Goal: Task Accomplishment & Management: Complete application form

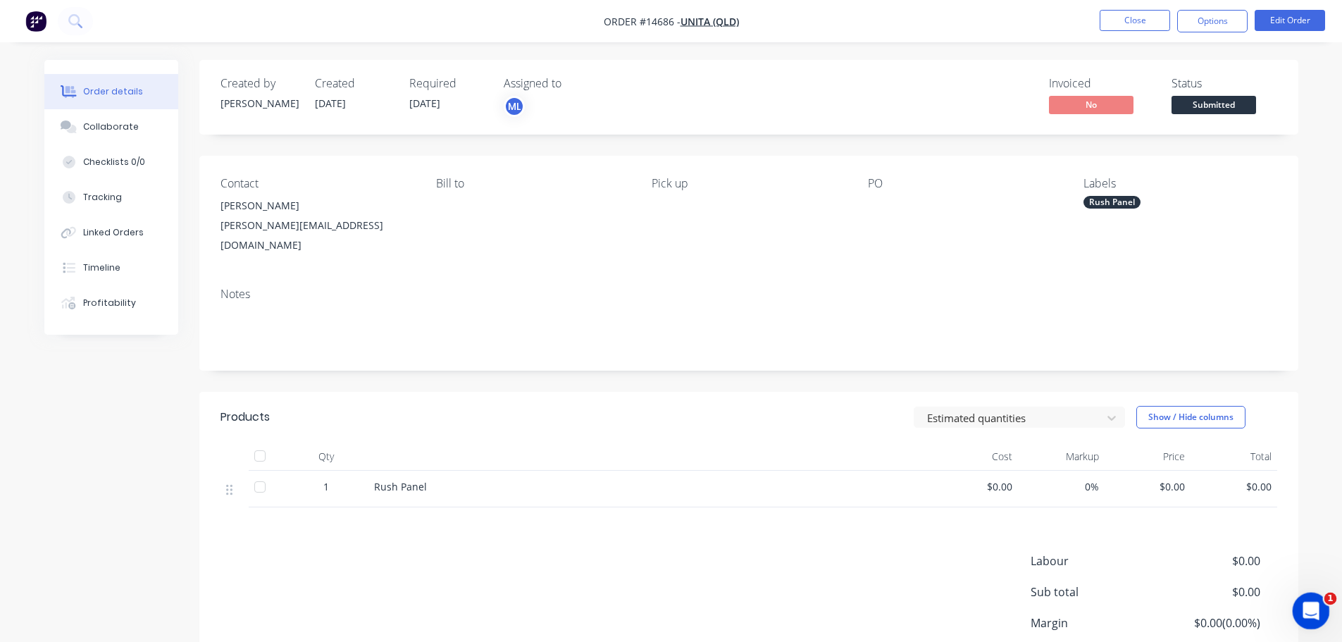
click at [1322, 602] on div "Open Intercom Messenger" at bounding box center [1309, 608] width 46 height 46
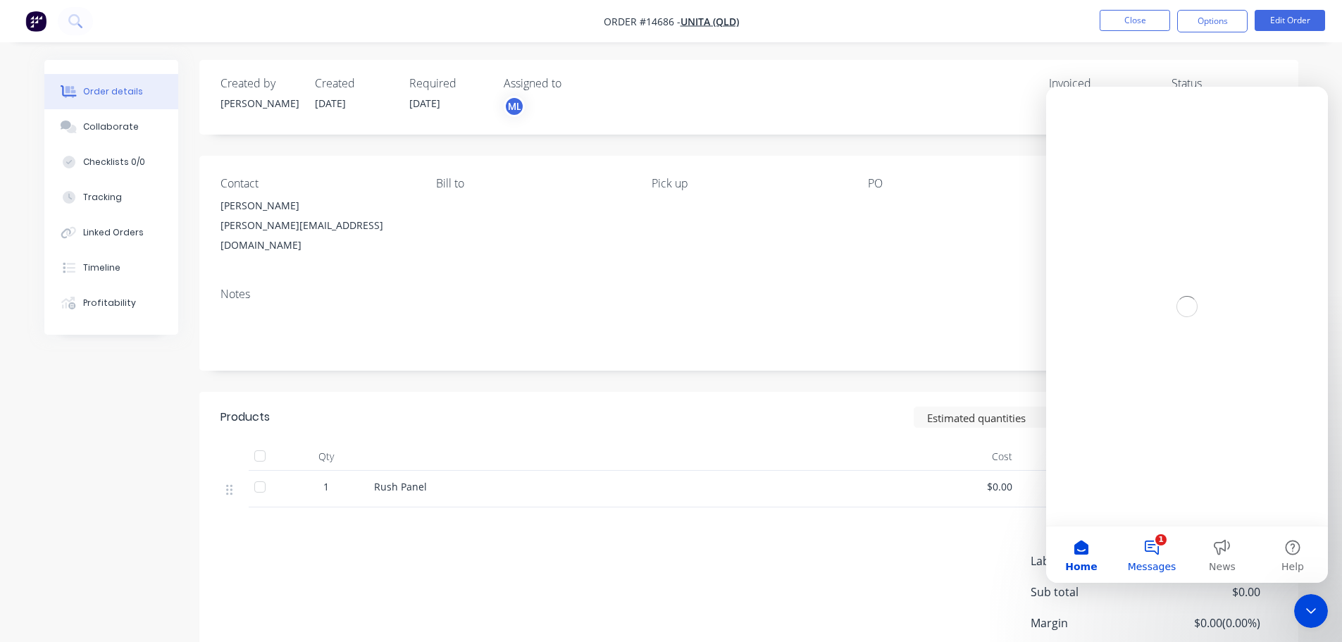
click at [1144, 549] on button "1 Messages" at bounding box center [1152, 554] width 70 height 56
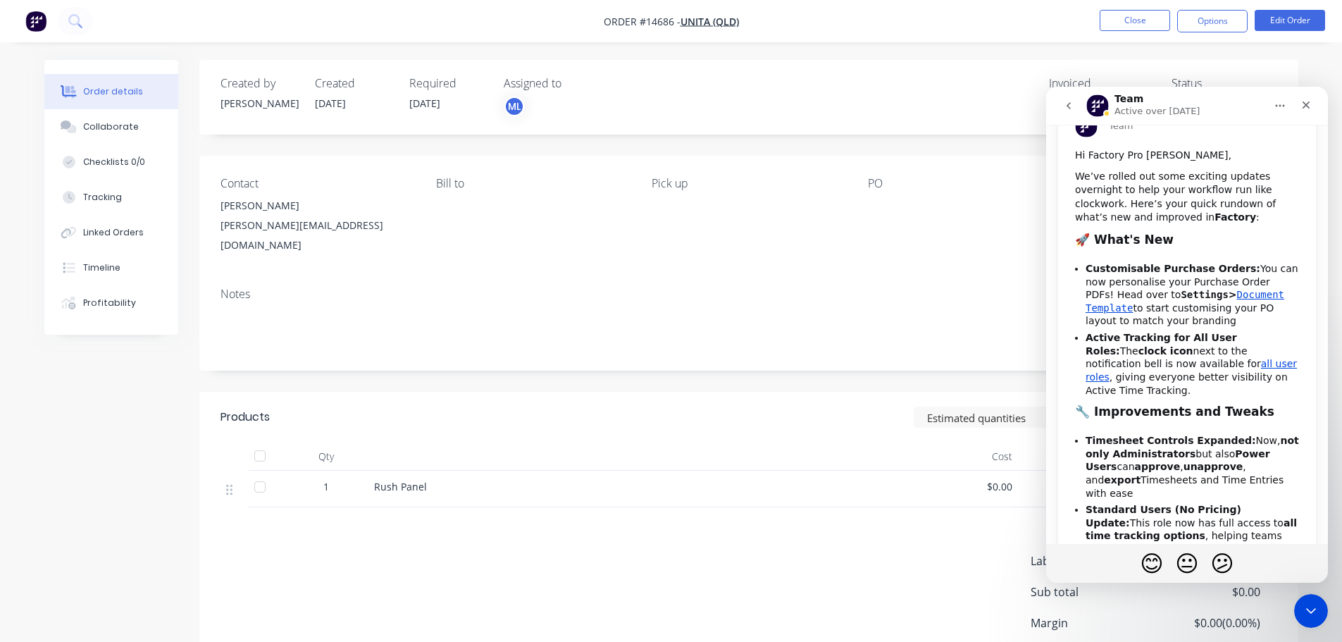
scroll to position [141, 0]
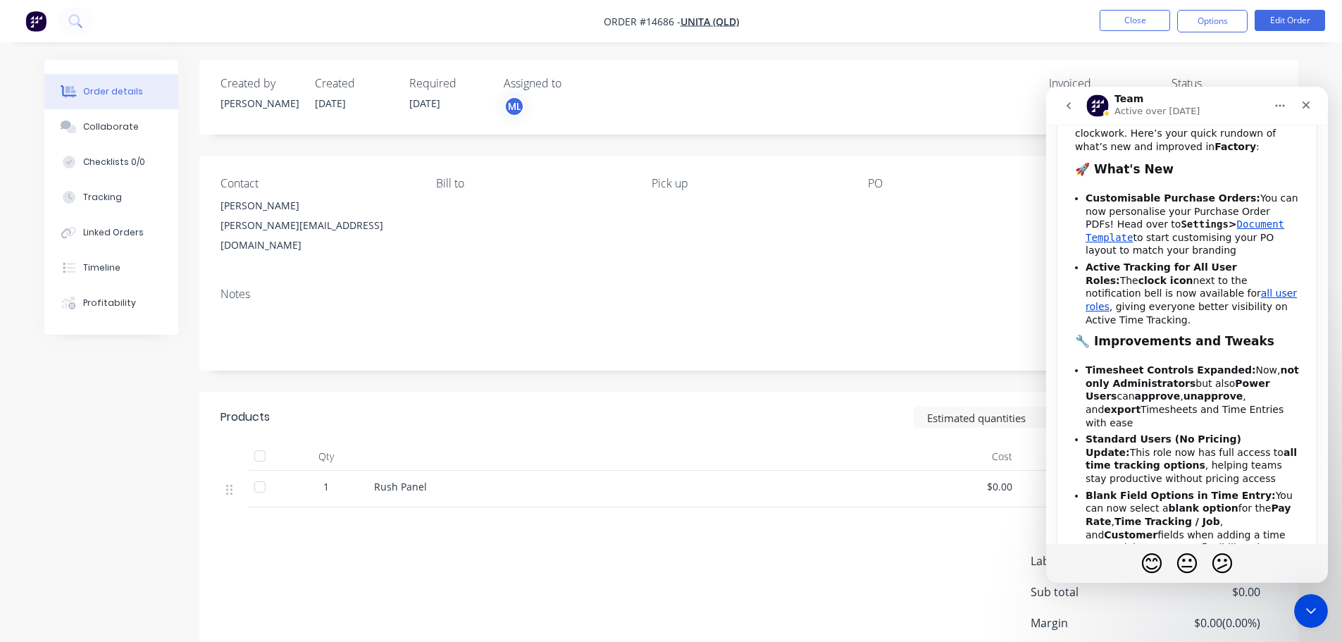
drag, startPoint x: 818, startPoint y: 457, endPoint x: 361, endPoint y: 275, distance: 492.0
click at [818, 471] on div "Rush Panel" at bounding box center [650, 489] width 564 height 37
click at [654, 225] on div "Contact [PERSON_NAME] [PERSON_NAME][EMAIL_ADDRESS][DOMAIN_NAME] Bill to Pick up…" at bounding box center [748, 216] width 1099 height 120
click at [1315, 108] on div "Close" at bounding box center [1305, 104] width 25 height 25
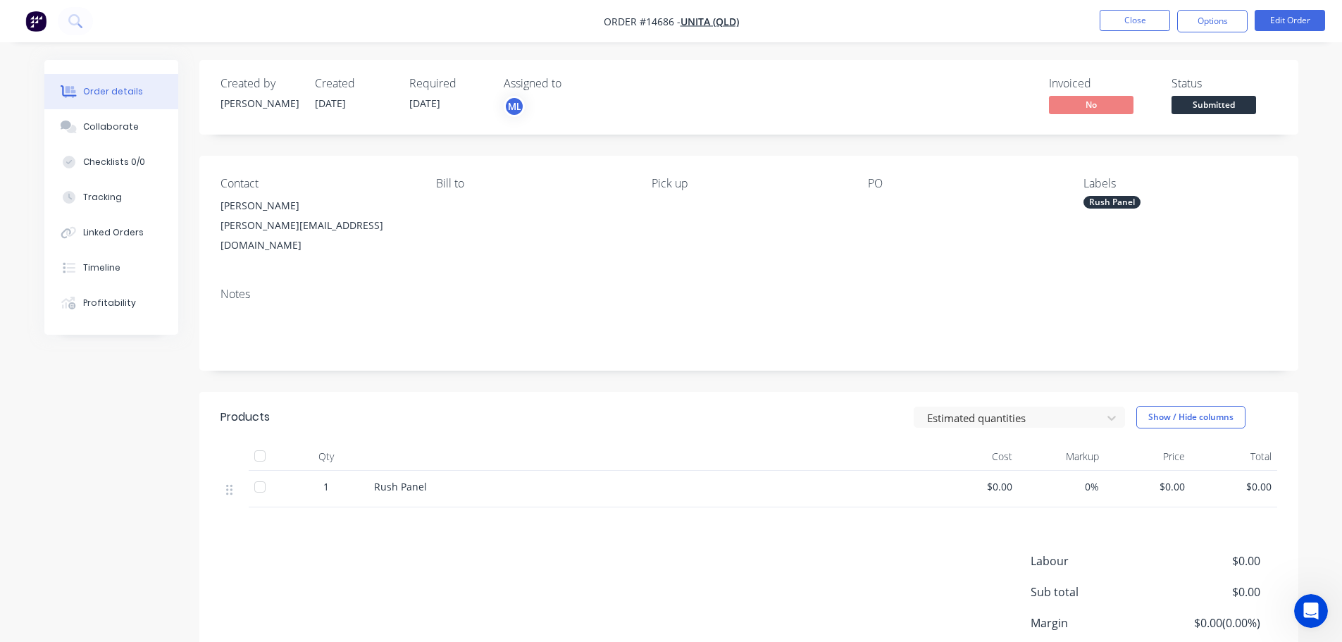
scroll to position [483, 0]
click at [1110, 18] on button "Close" at bounding box center [1135, 20] width 70 height 21
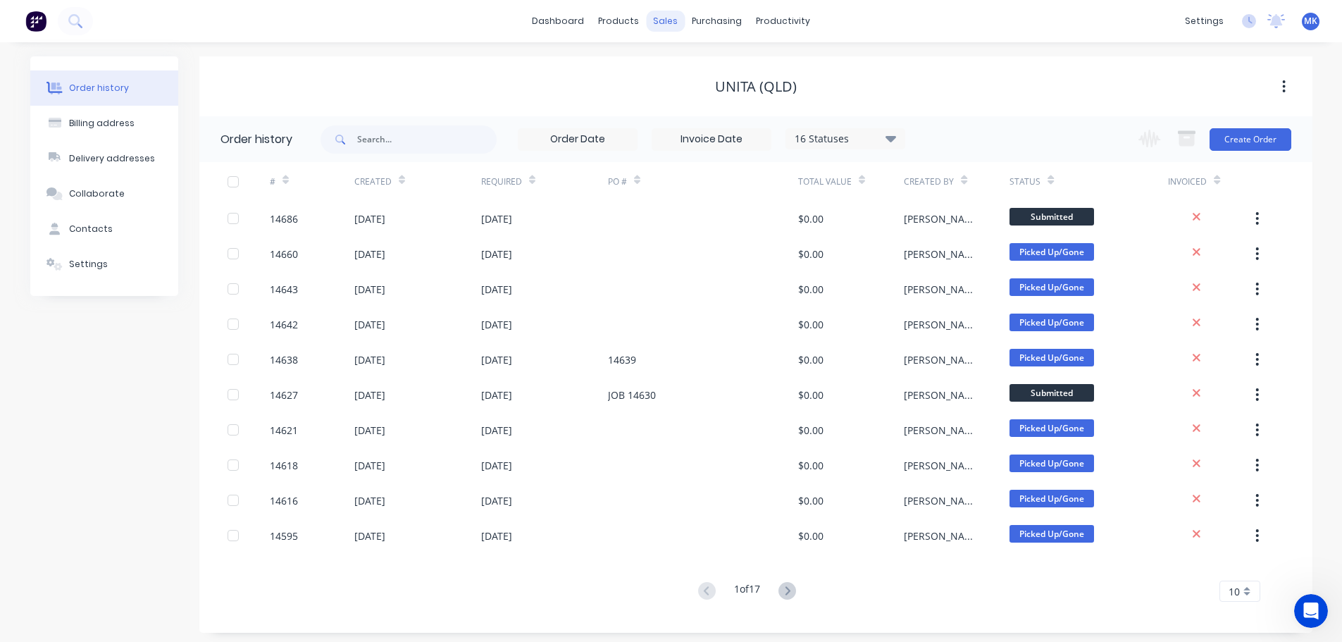
click at [672, 25] on div "sales" at bounding box center [665, 21] width 39 height 21
click at [690, 71] on div "Sales Orders" at bounding box center [718, 67] width 58 height 13
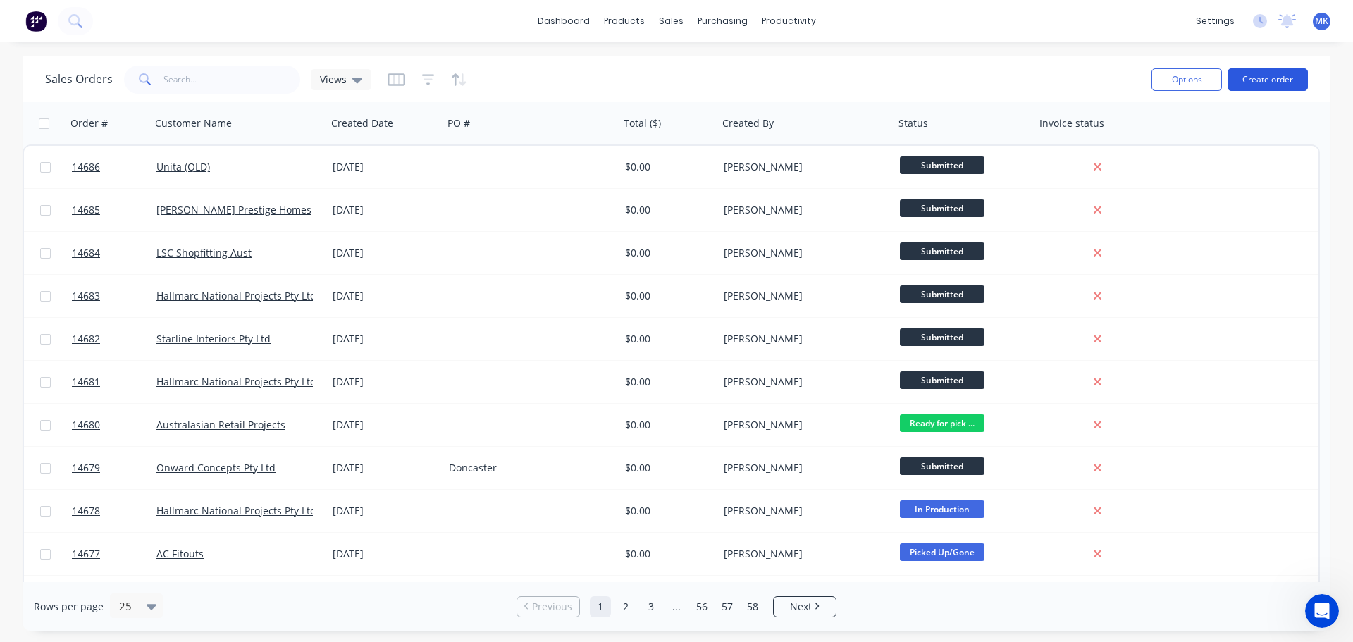
click at [1253, 70] on button "Create order" at bounding box center [1267, 79] width 80 height 23
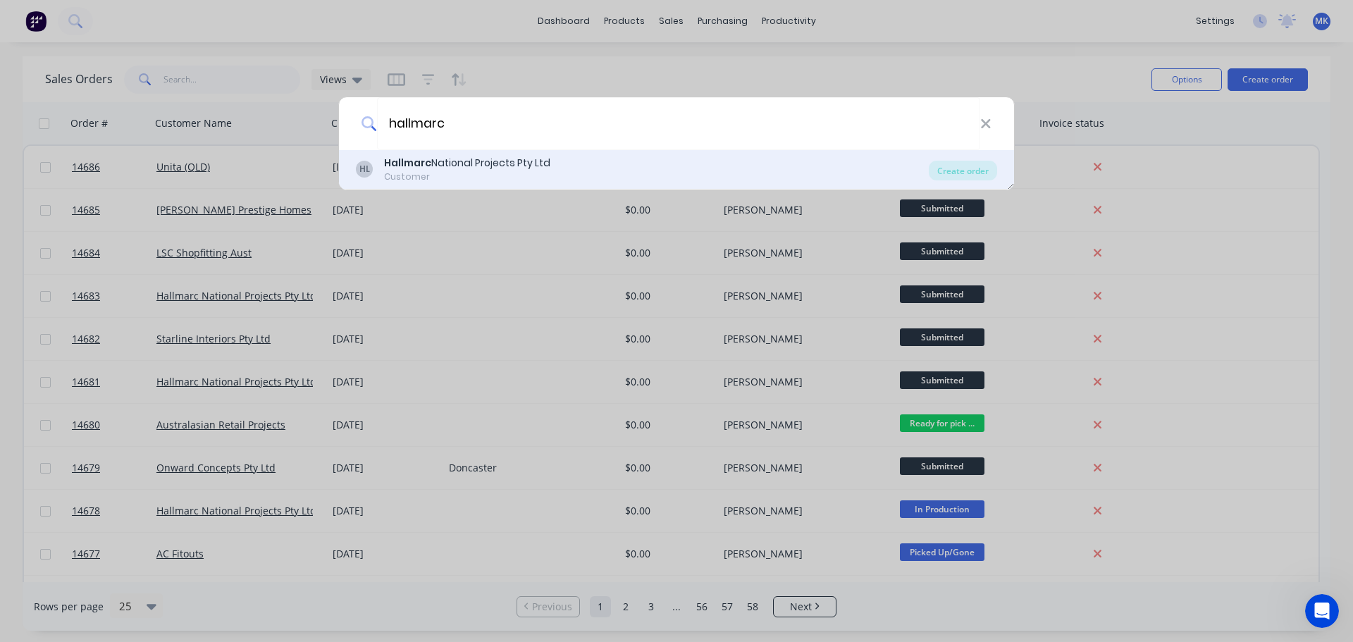
type input "hallmarc"
click at [514, 170] on div "Hallmarc National Projects Pty Ltd" at bounding box center [467, 163] width 166 height 15
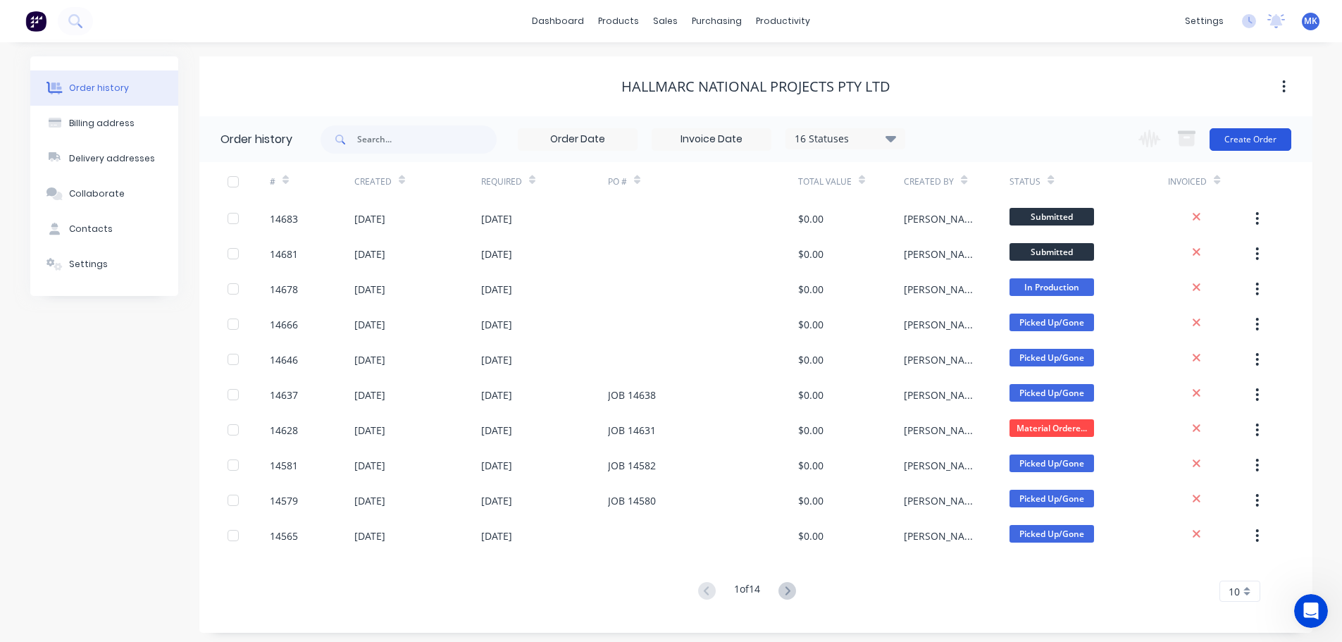
click at [1237, 135] on button "Create Order" at bounding box center [1251, 139] width 82 height 23
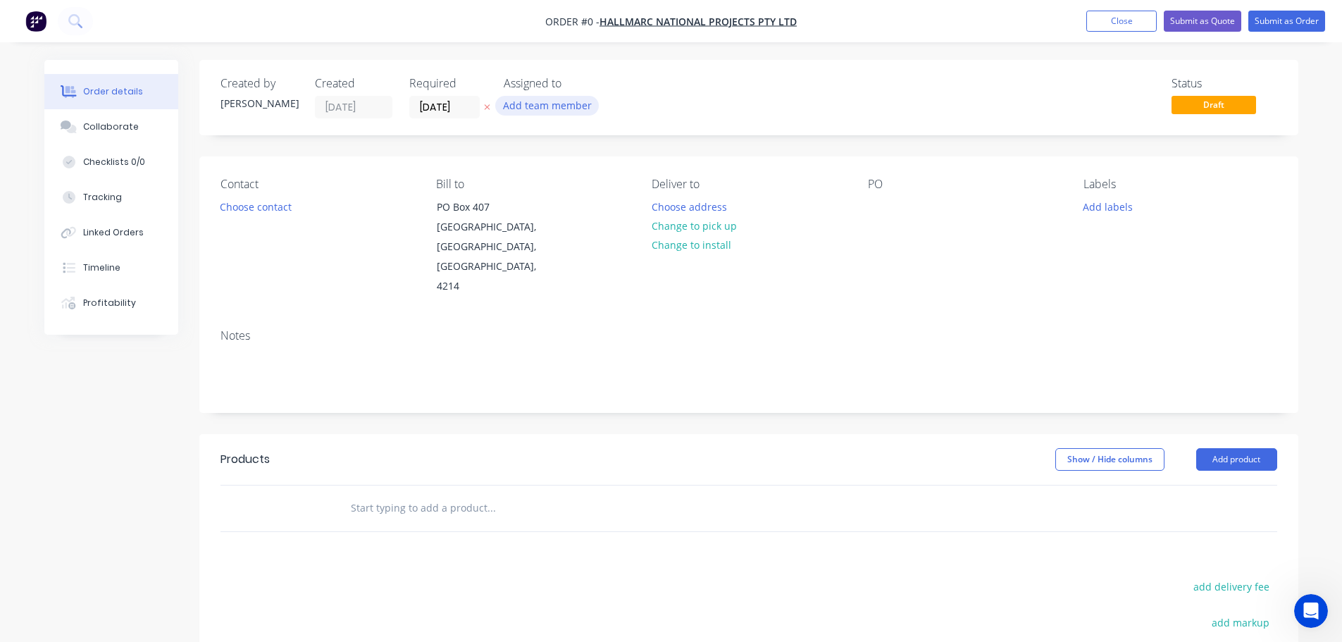
click at [526, 106] on button "Add team member" at bounding box center [547, 105] width 104 height 19
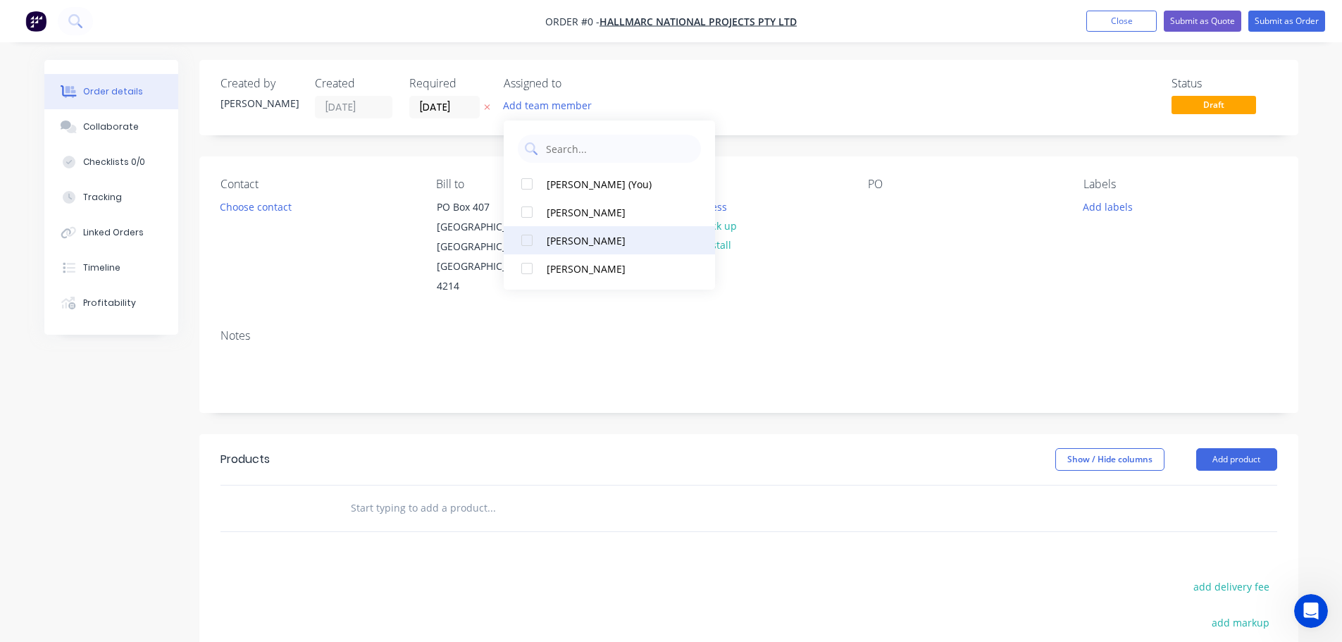
click at [576, 247] on div "[PERSON_NAME]" at bounding box center [617, 240] width 141 height 15
click at [257, 214] on div "Order details Collaborate Checklists 0/0 Tracking Linked Orders Timeline Profit…" at bounding box center [671, 475] width 1282 height 831
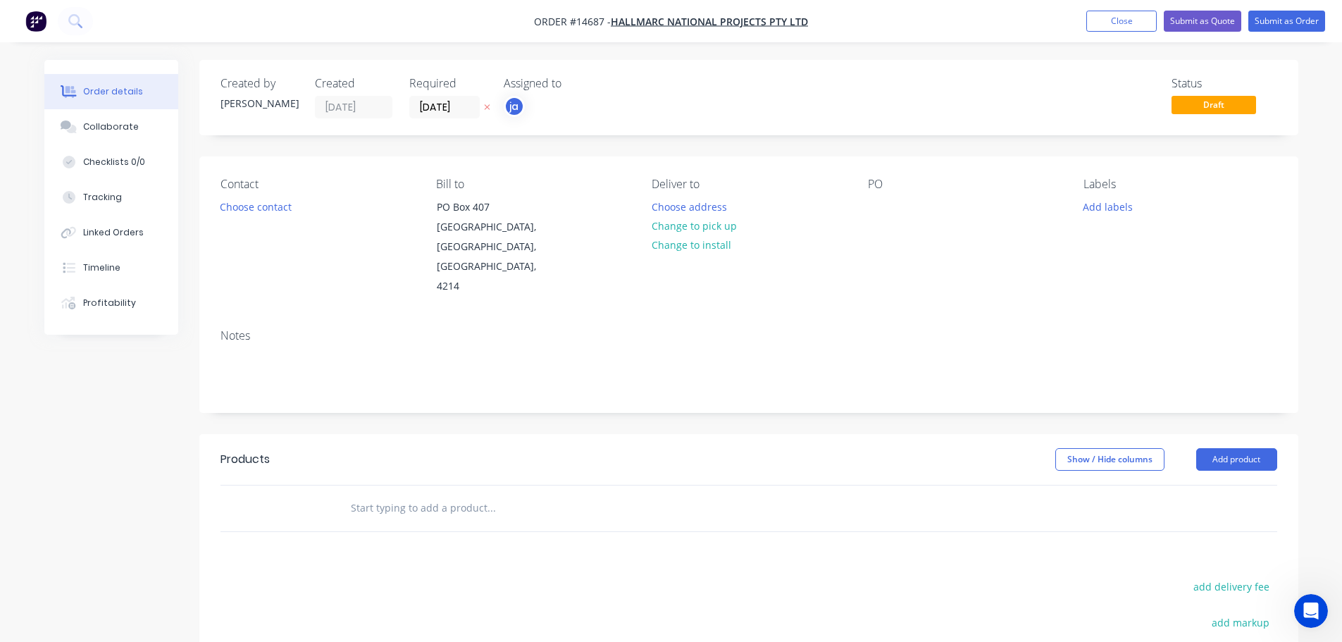
click at [259, 211] on button "Choose contact" at bounding box center [255, 206] width 87 height 19
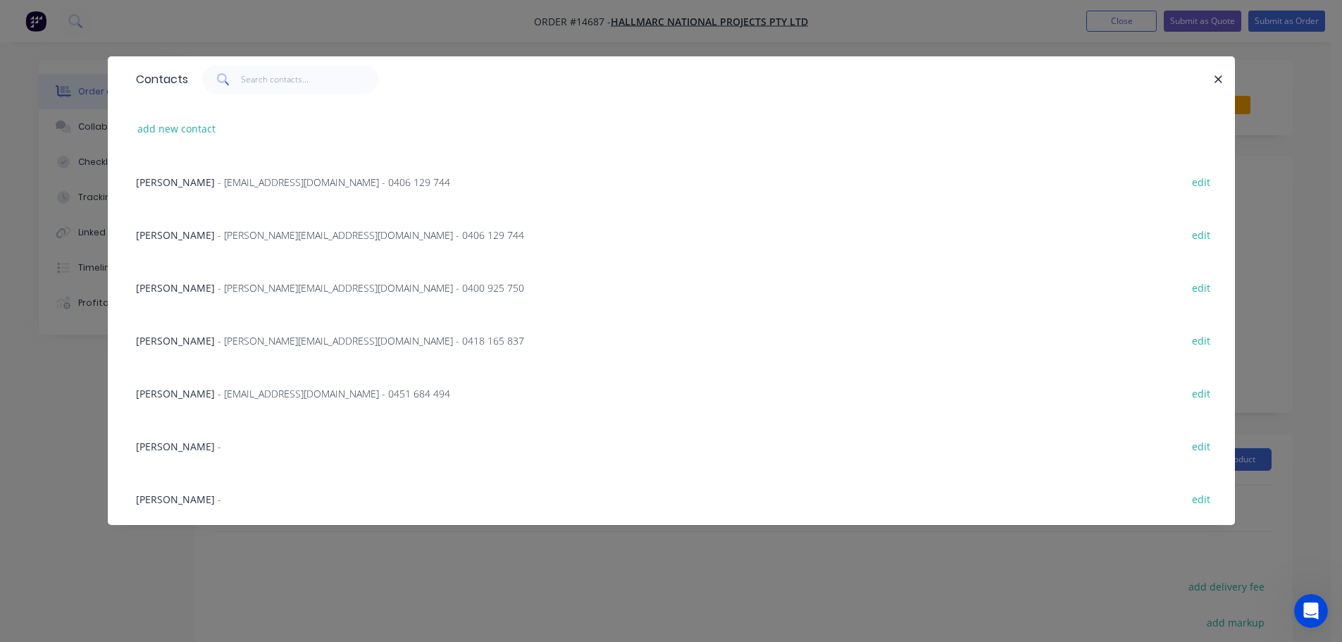
click at [244, 235] on span "- [PERSON_NAME][EMAIL_ADDRESS][DOMAIN_NAME] - 0406 129 744" at bounding box center [371, 234] width 306 height 13
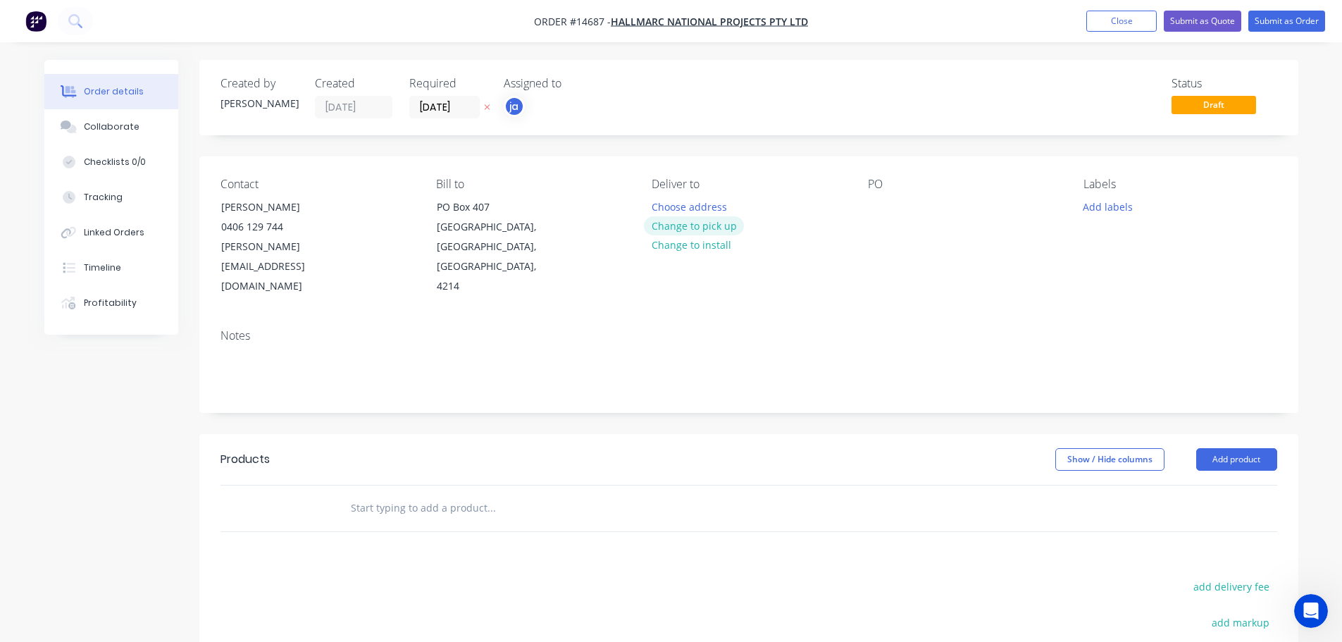
click at [728, 227] on button "Change to pick up" at bounding box center [694, 225] width 100 height 19
click at [1120, 205] on button "Add labels" at bounding box center [1108, 206] width 65 height 19
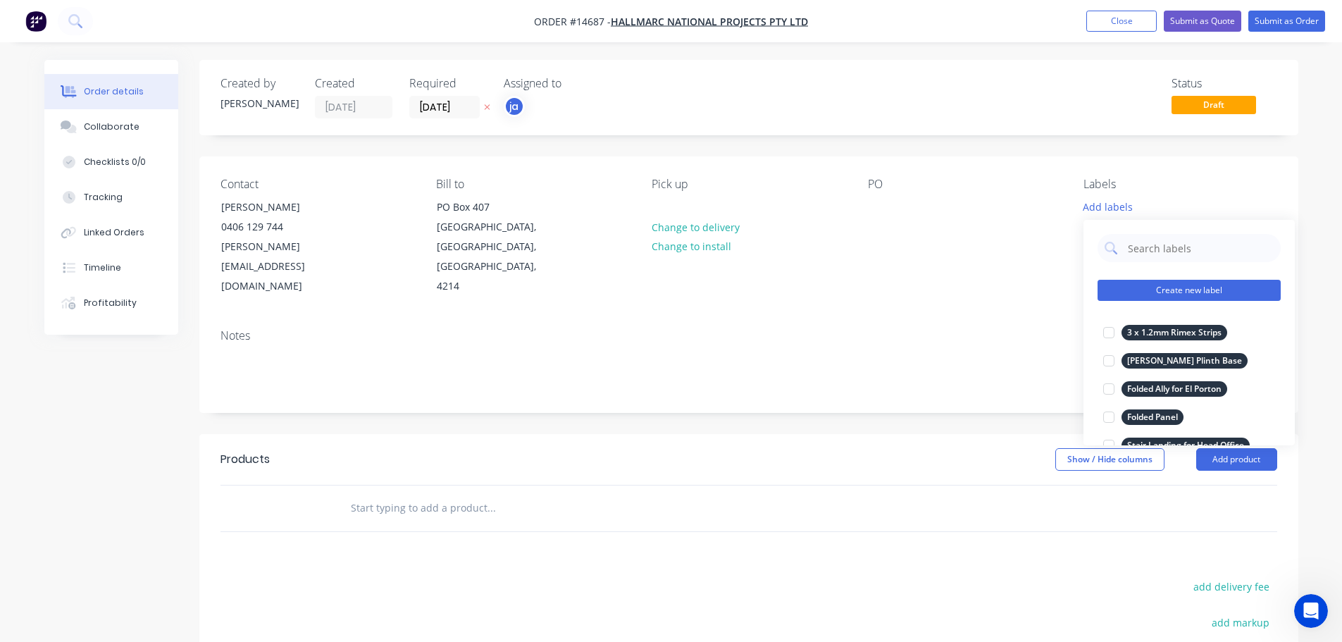
click at [1214, 280] on button "Create new label" at bounding box center [1189, 290] width 183 height 21
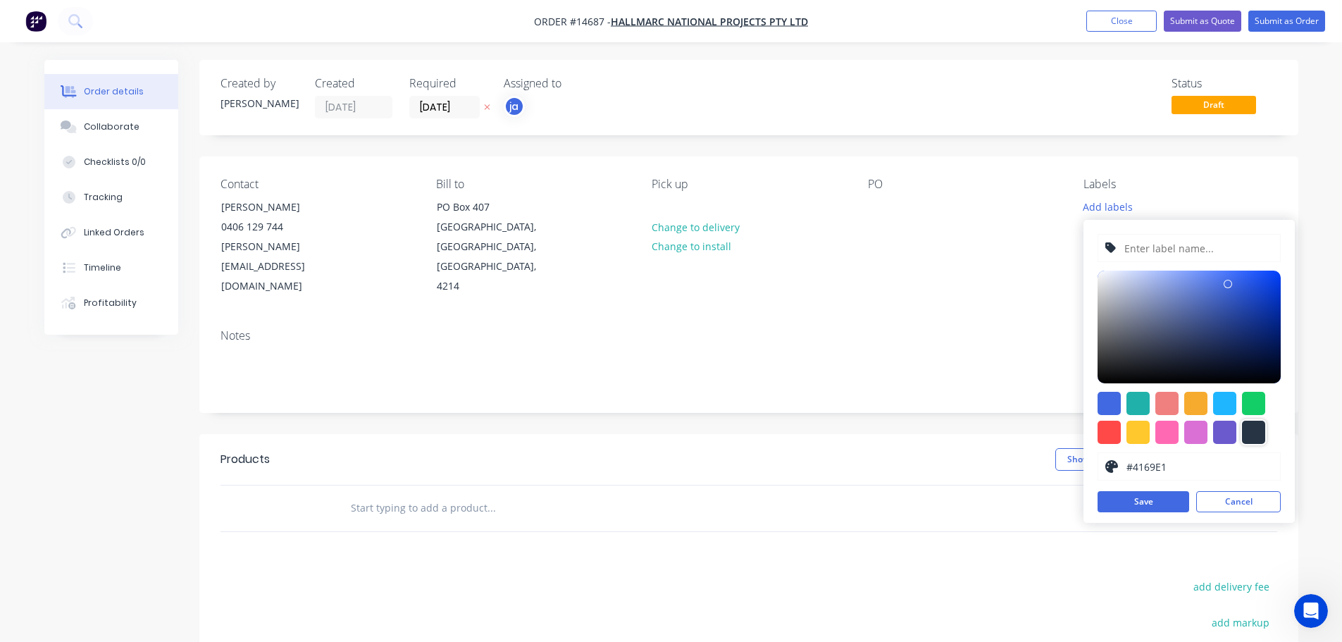
click at [1256, 425] on div at bounding box center [1253, 432] width 23 height 23
type input "#273444"
click at [1214, 253] on input "text" at bounding box center [1198, 248] width 150 height 27
paste input "2 x Urgent Brackets"
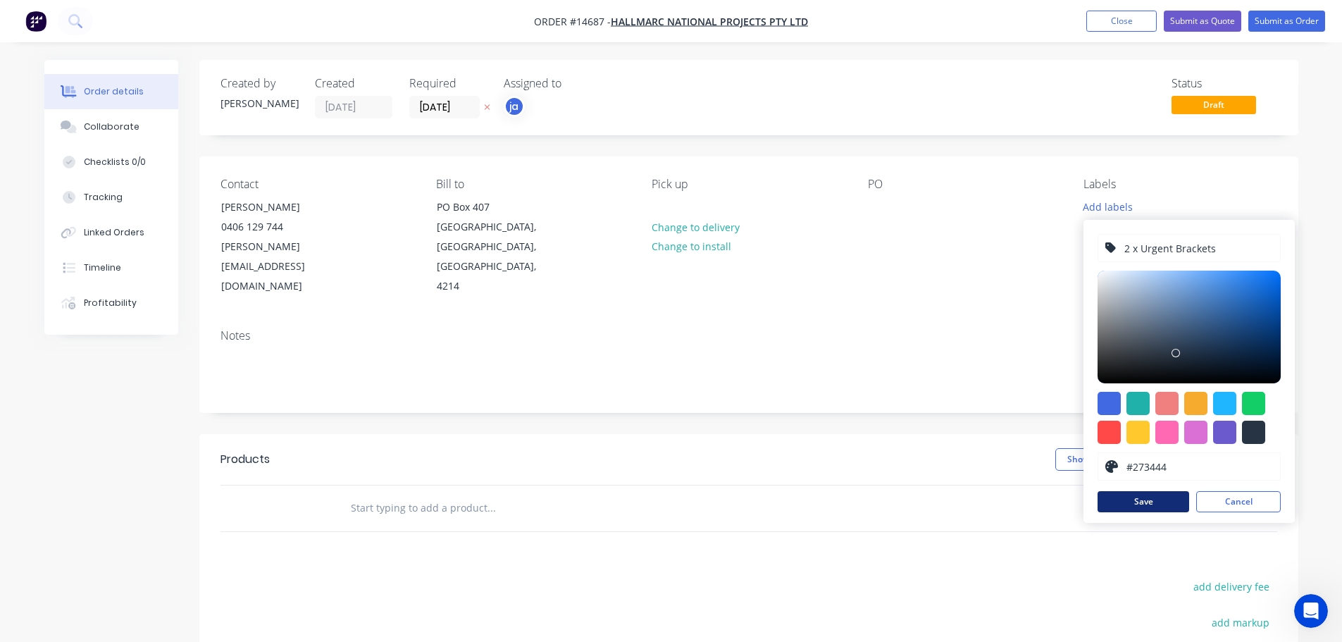
type input "2 x Urgent Brackets"
click at [1142, 507] on button "Save" at bounding box center [1144, 501] width 92 height 21
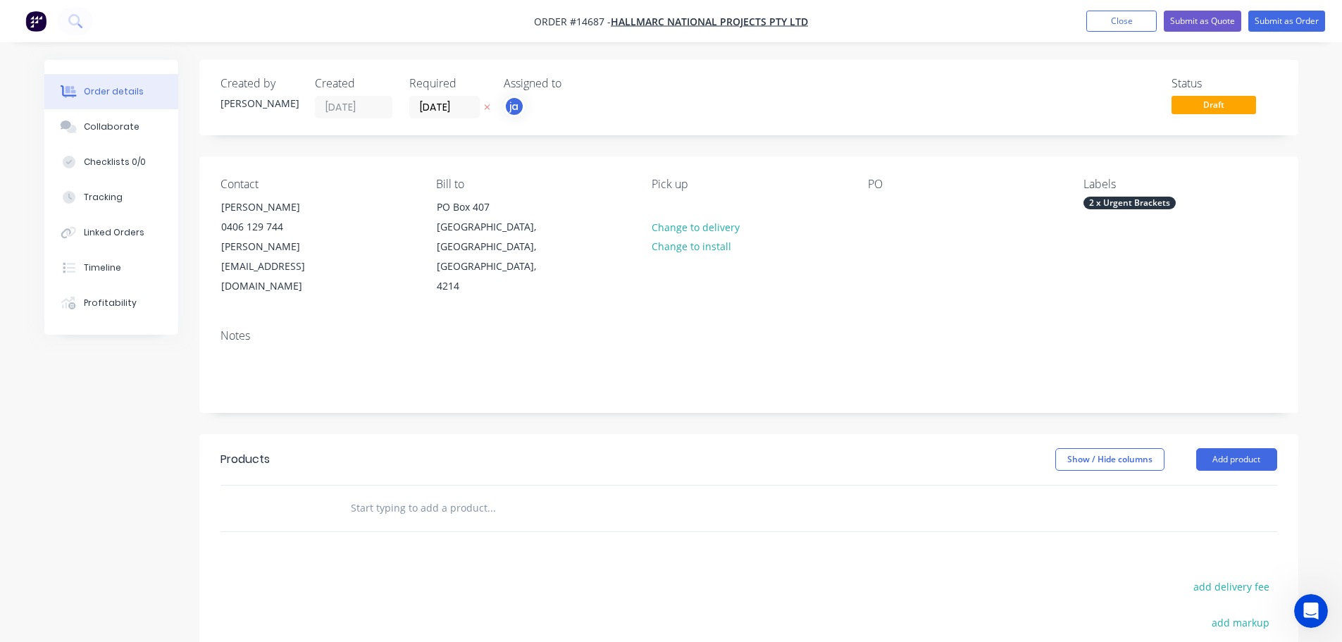
click at [452, 494] on input "text" at bounding box center [491, 508] width 282 height 28
paste input "2 x Urgent Brackets"
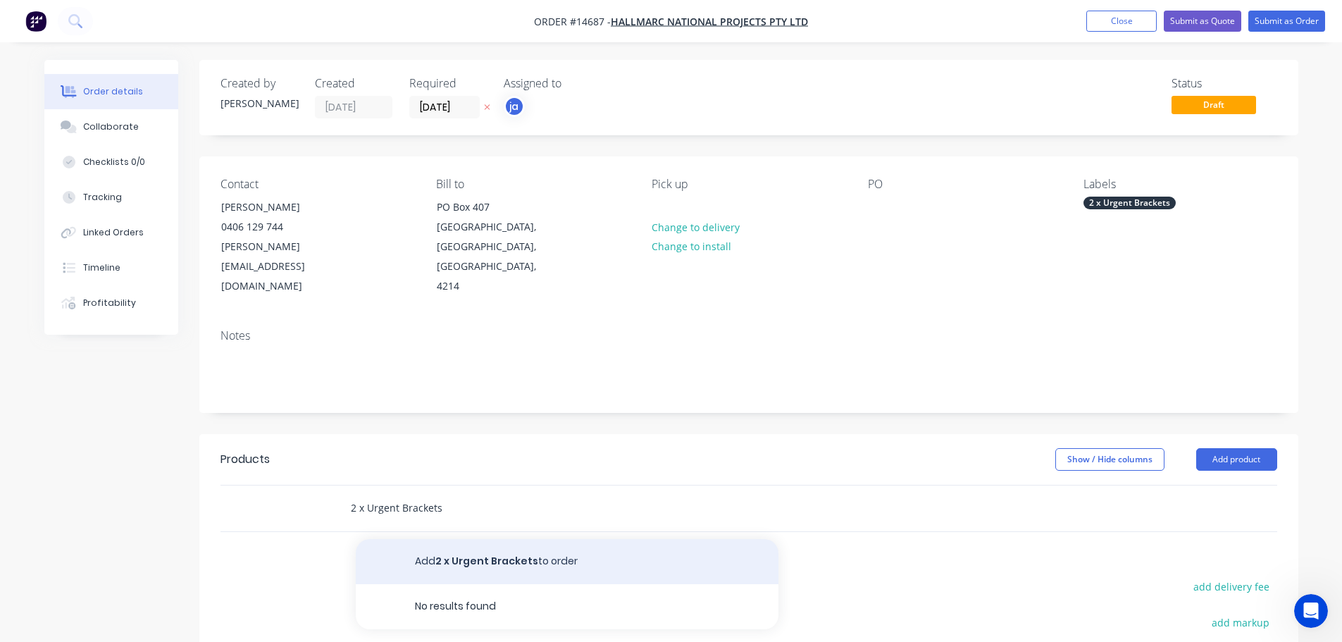
type input "2 x Urgent Brackets"
click at [439, 539] on button "Add 2 x Urgent Brackets to order" at bounding box center [567, 561] width 423 height 45
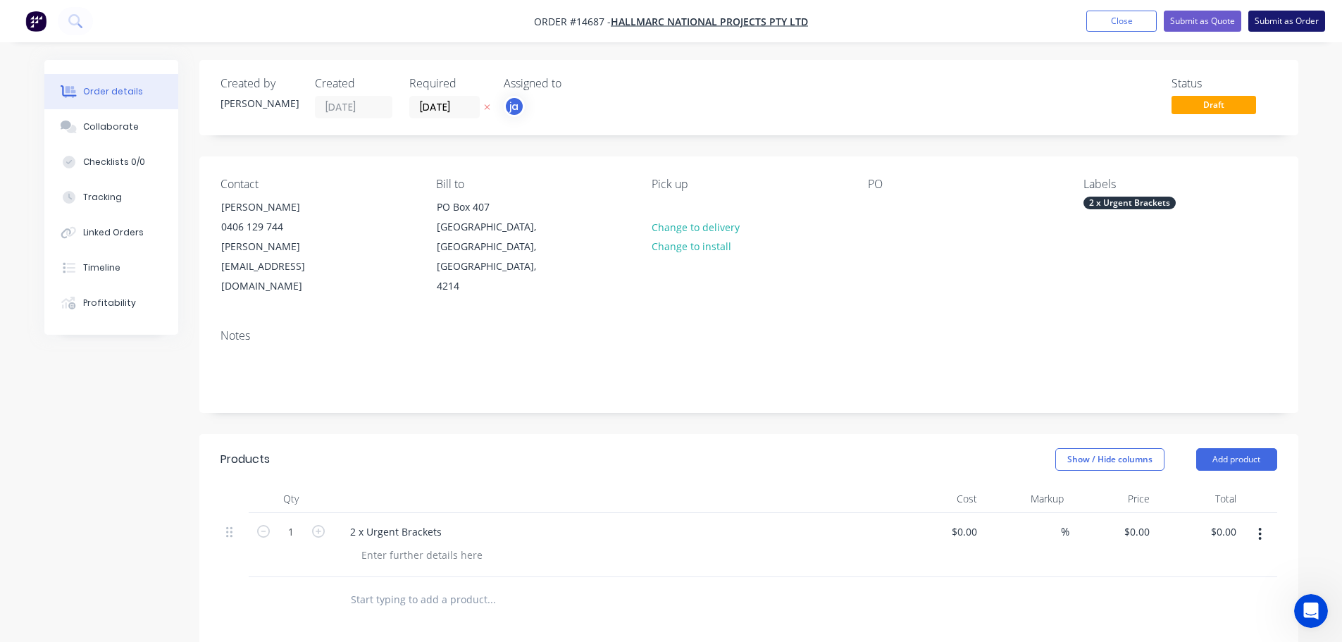
click at [1284, 15] on button "Submit as Order" at bounding box center [1286, 21] width 77 height 21
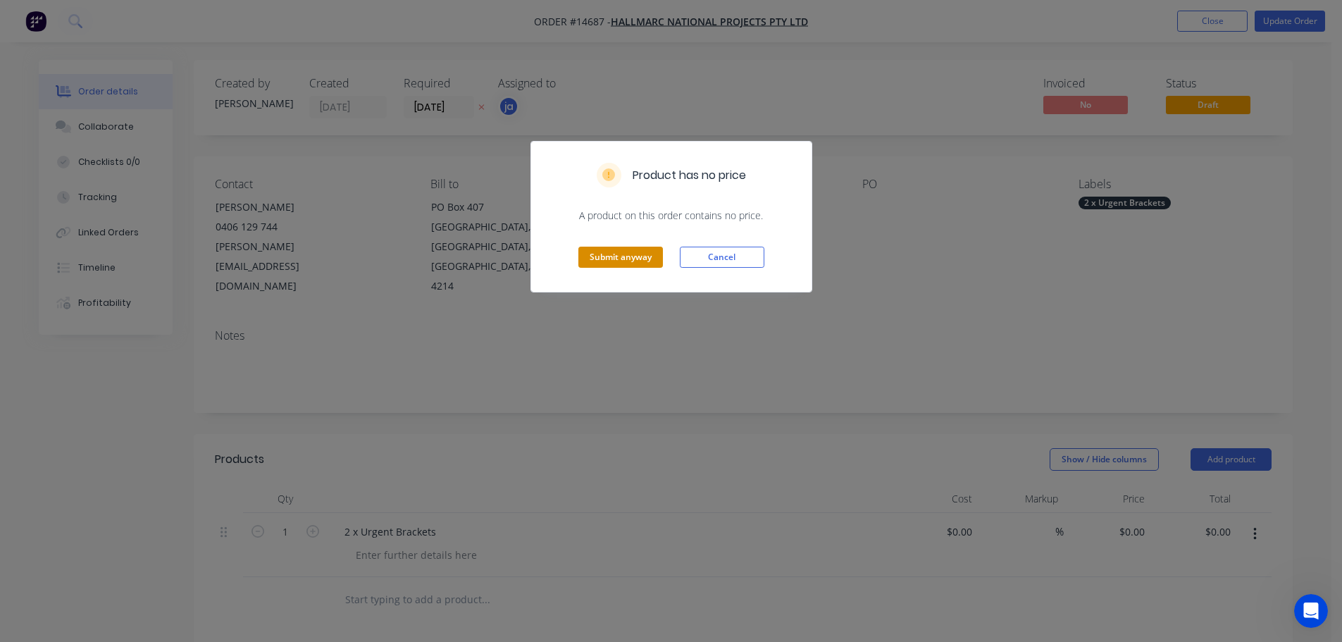
click at [605, 264] on button "Submit anyway" at bounding box center [620, 257] width 85 height 21
